Goal: Information Seeking & Learning: Check status

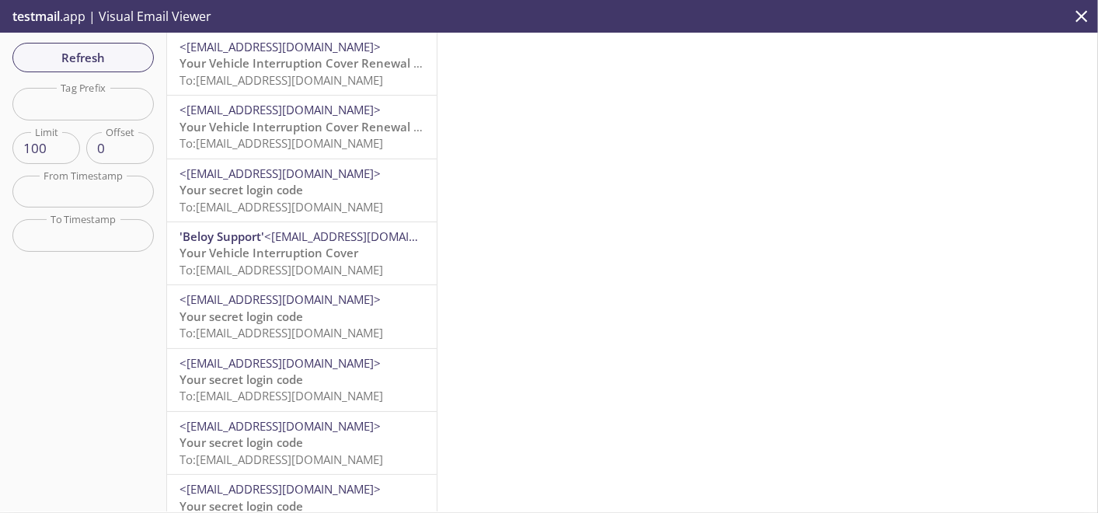
click at [358, 142] on span "To: [EMAIL_ADDRESS][DOMAIN_NAME]" at bounding box center [282, 143] width 204 height 16
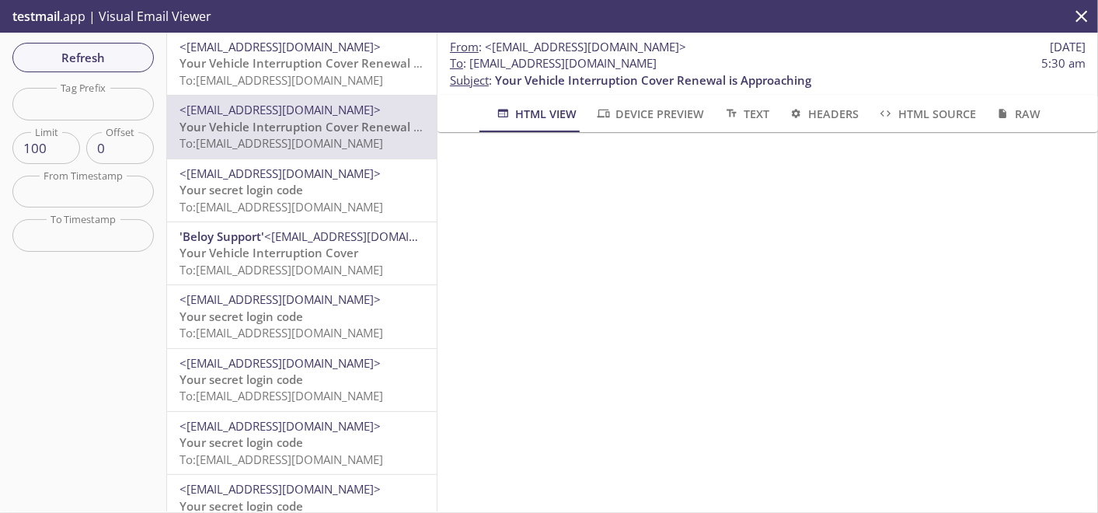
scroll to position [431, 0]
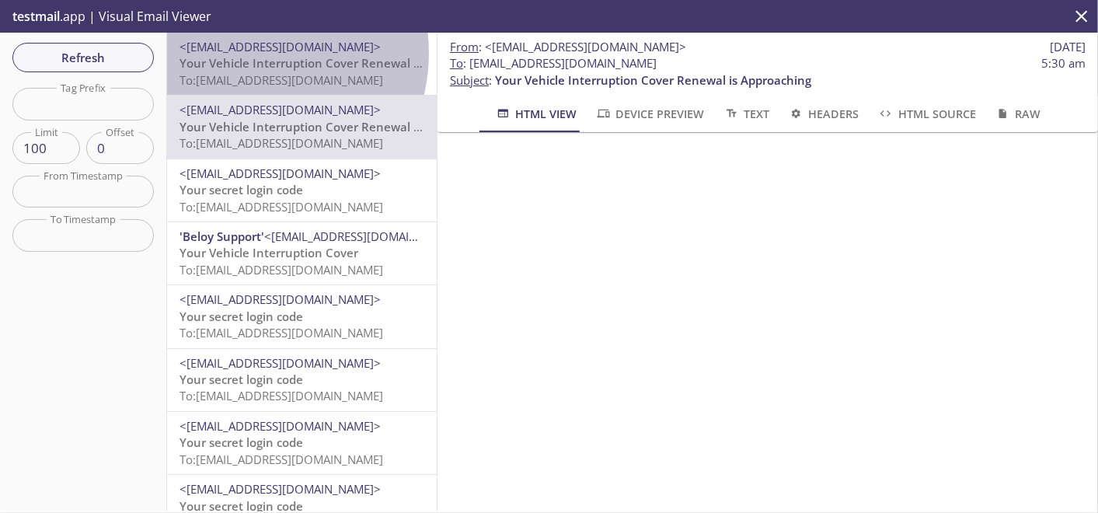
click at [243, 53] on span "<[EMAIL_ADDRESS][DOMAIN_NAME]>" at bounding box center [280, 47] width 201 height 16
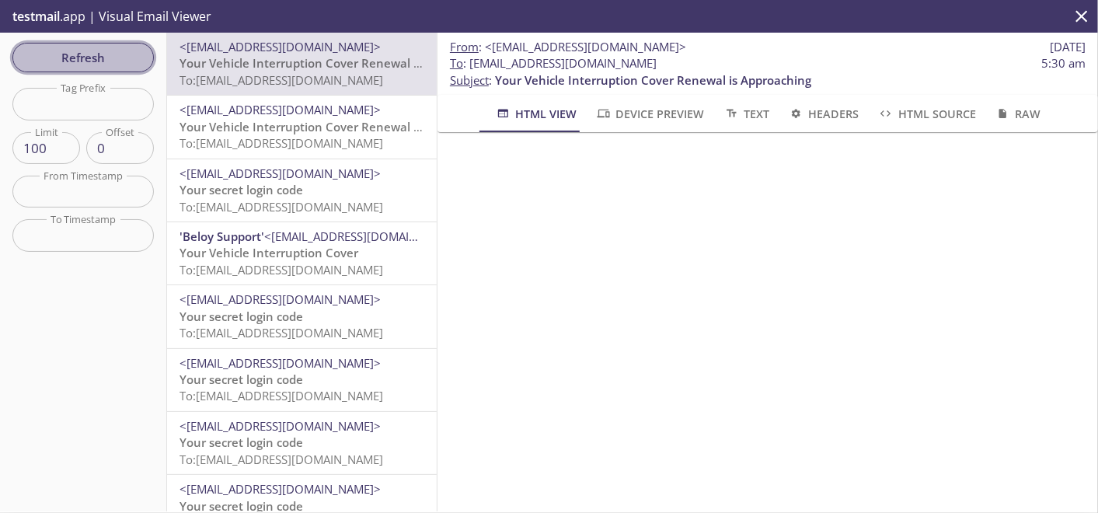
click at [47, 52] on span "Refresh" at bounding box center [83, 57] width 117 height 20
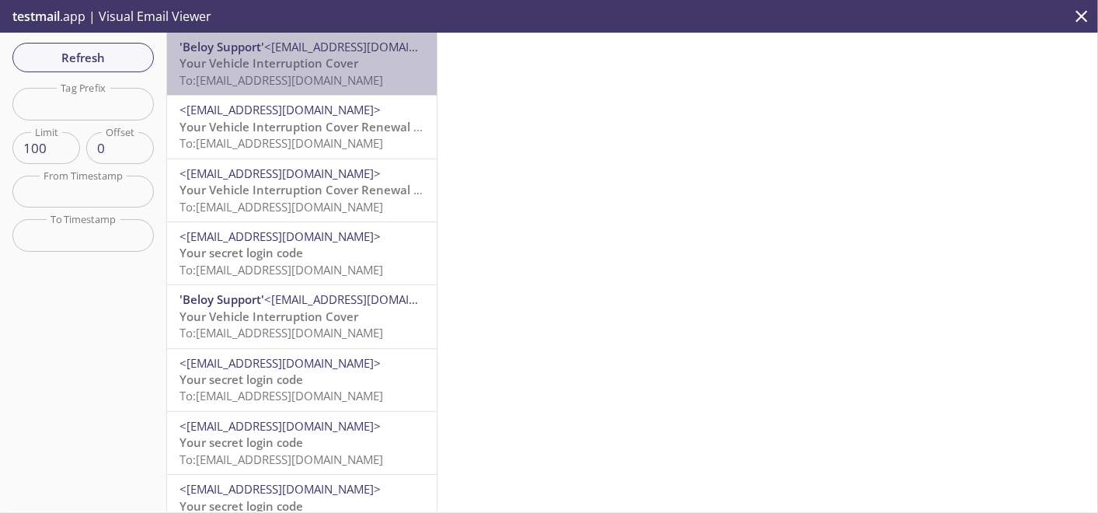
click at [315, 82] on span "To: [EMAIL_ADDRESS][DOMAIN_NAME]" at bounding box center [282, 80] width 204 height 16
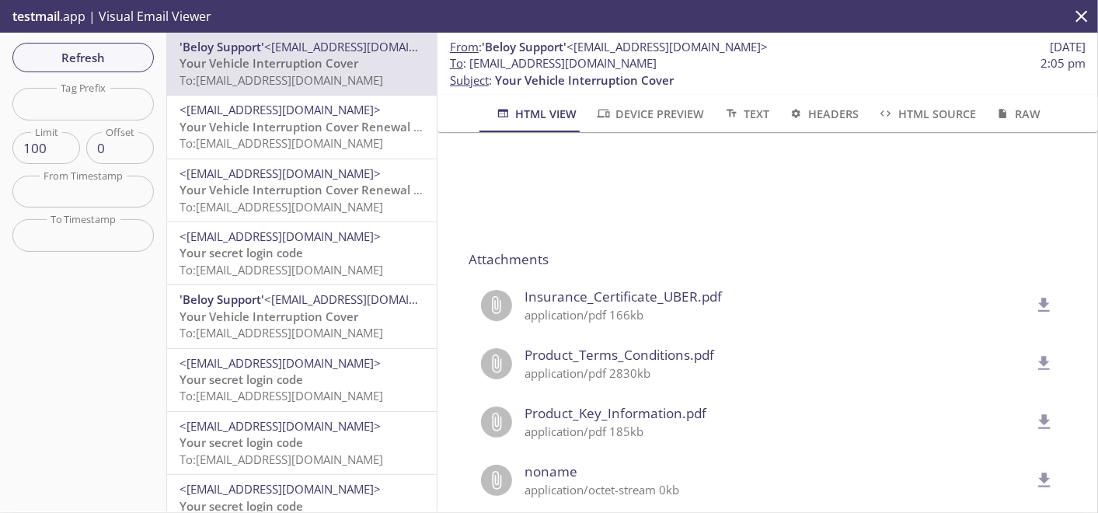
scroll to position [1297, 0]
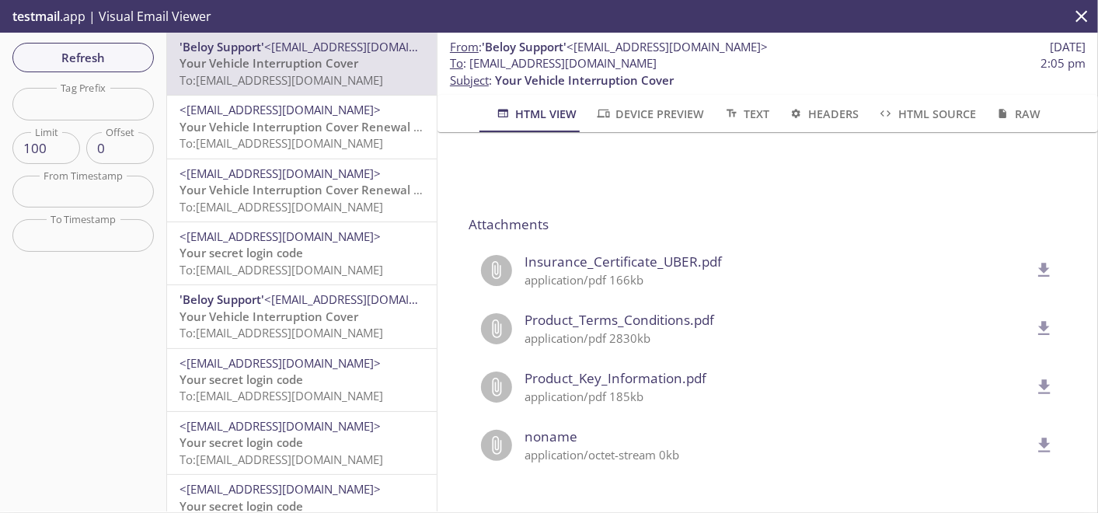
click at [1035, 260] on icon "delete" at bounding box center [1045, 270] width 20 height 20
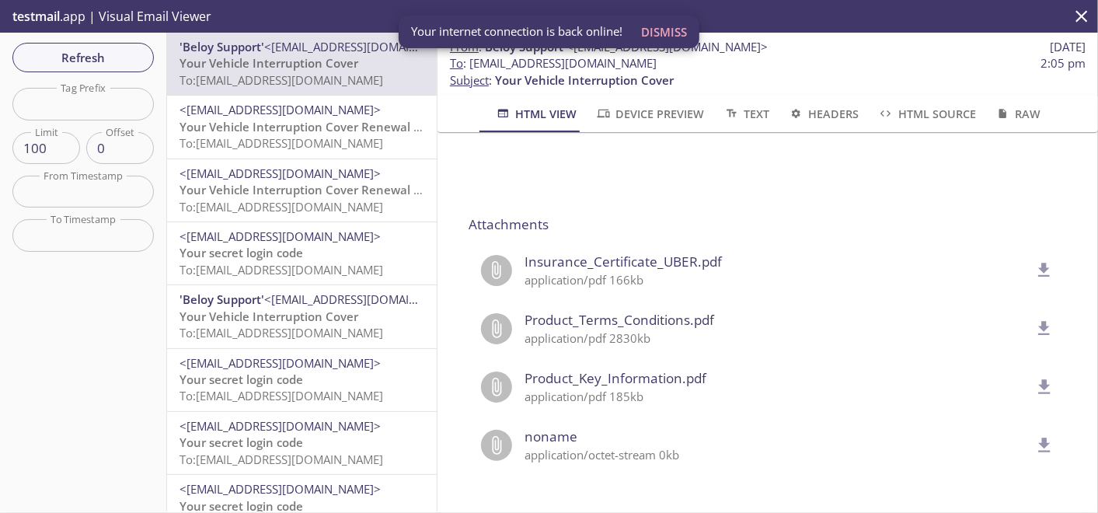
click at [106, 61] on span "Refresh" at bounding box center [83, 57] width 117 height 20
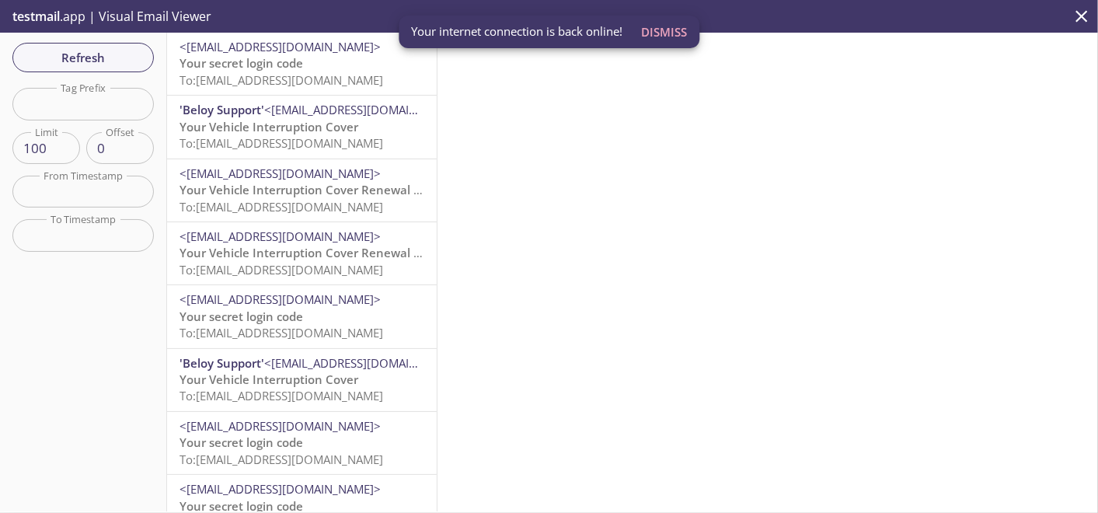
click at [295, 75] on span "To: [EMAIL_ADDRESS][DOMAIN_NAME]" at bounding box center [282, 80] width 204 height 16
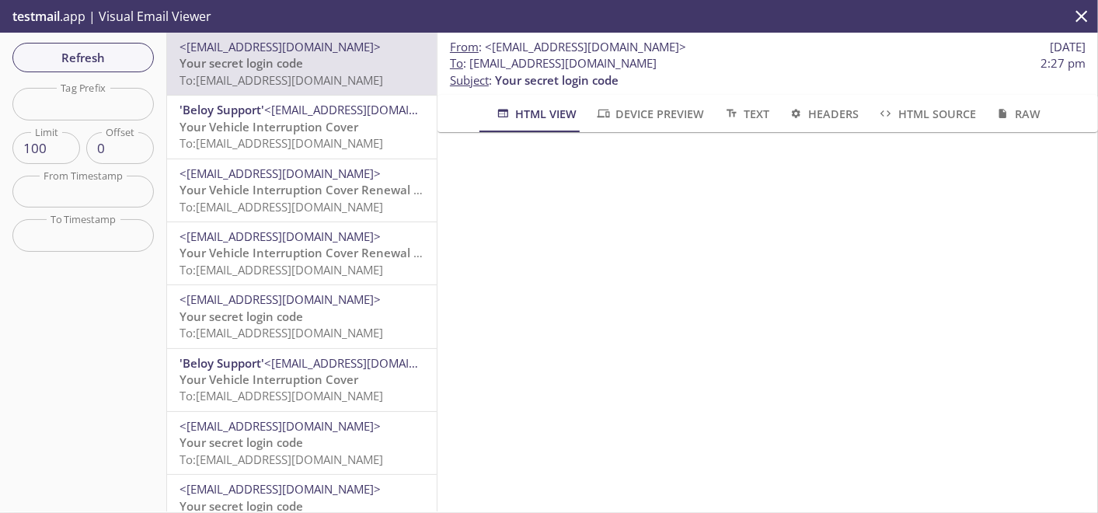
click at [81, 51] on span "Refresh" at bounding box center [83, 57] width 117 height 20
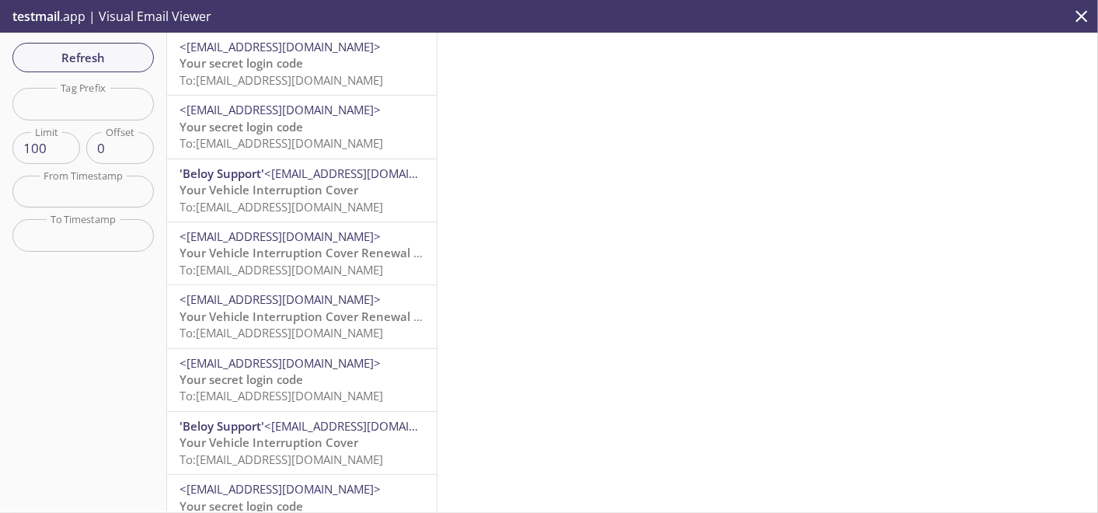
click at [255, 65] on span "Your secret login code" at bounding box center [242, 63] width 124 height 16
